Goal: Obtain resource: Download file/media

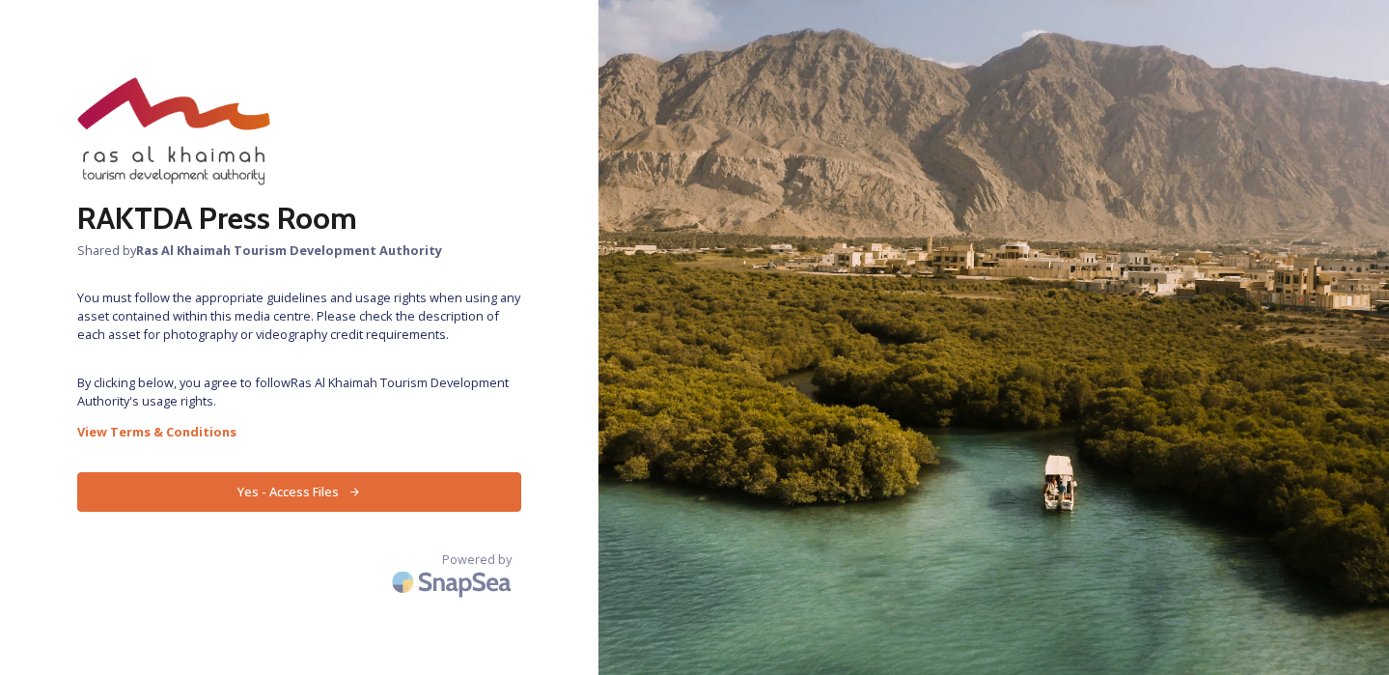
click at [355, 482] on button "Yes - Access Files" at bounding box center [299, 492] width 444 height 40
click at [280, 494] on button "Yes - Access Files" at bounding box center [299, 492] width 444 height 40
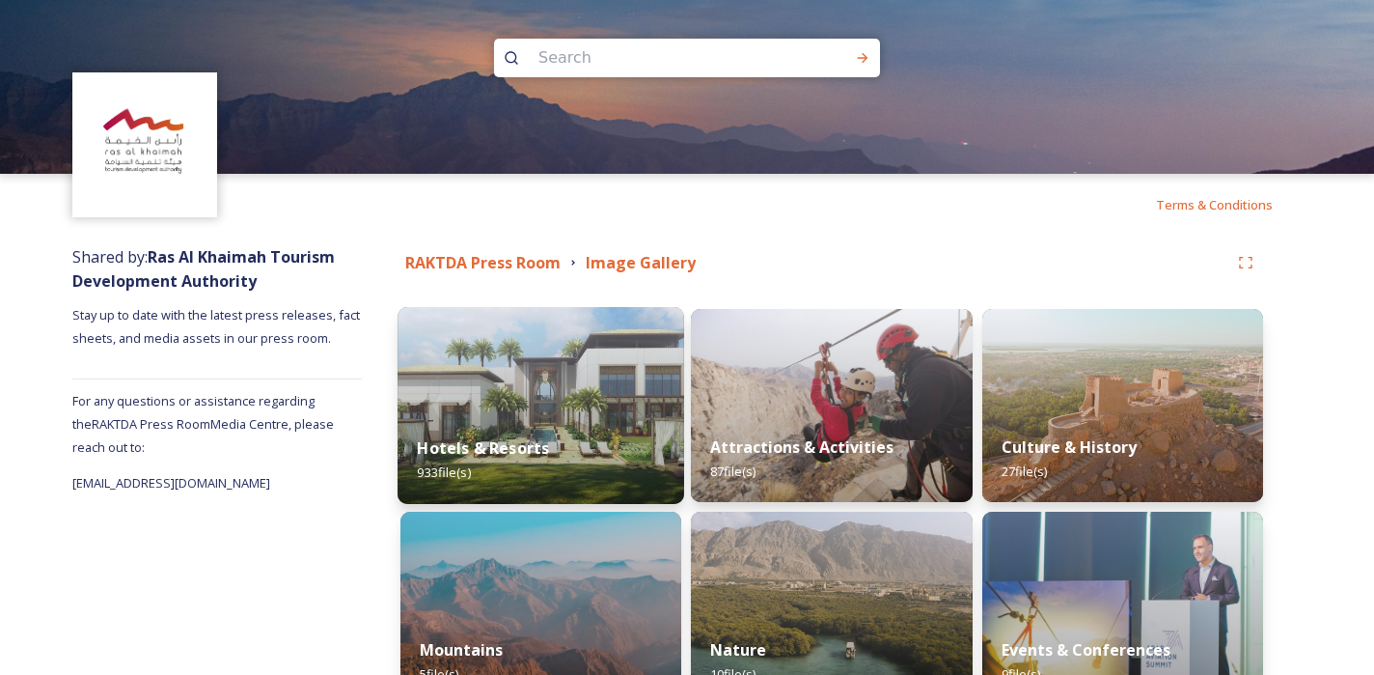
click at [596, 456] on div "Hotels & Resorts 933 file(s)" at bounding box center [541, 460] width 287 height 88
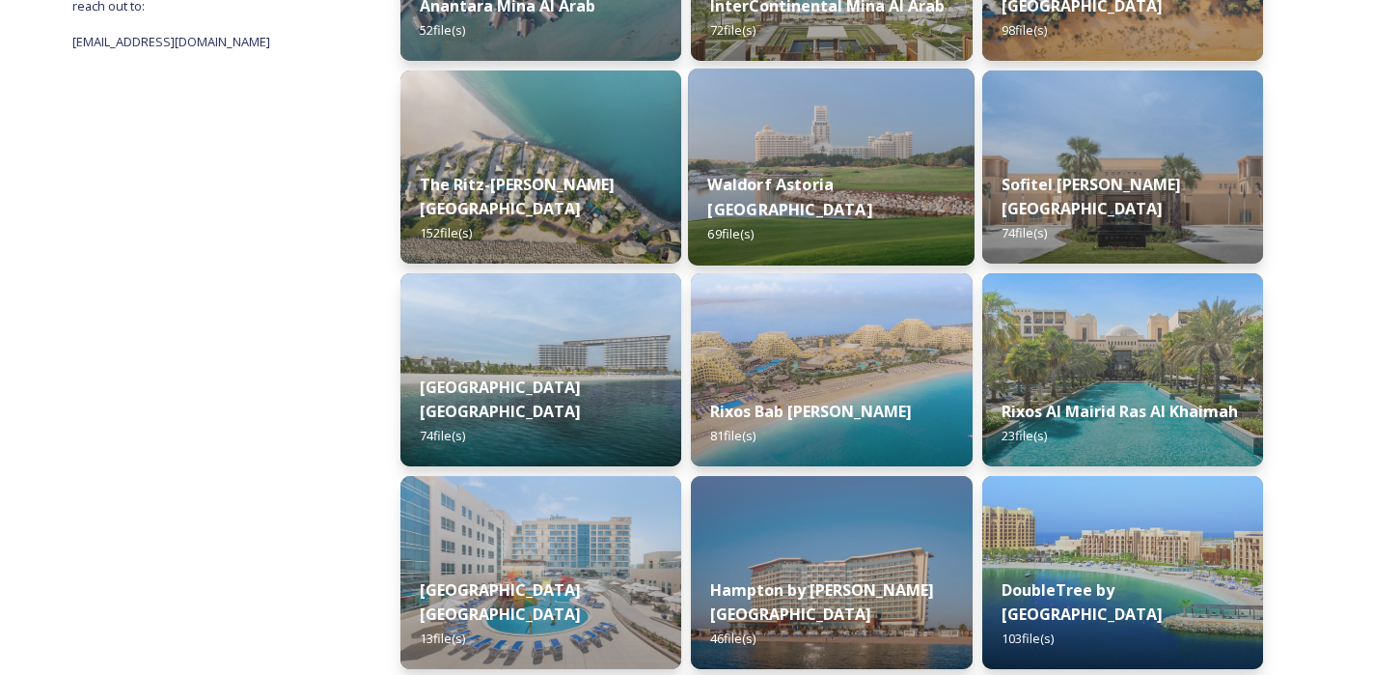
scroll to position [464, 0]
